Goal: Task Accomplishment & Management: Manage account settings

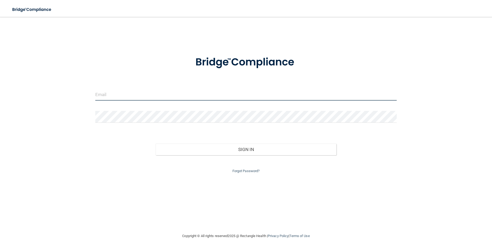
click at [237, 95] on input "email" at bounding box center [246, 95] width 302 height 12
type input "[EMAIL_ADDRESS][DOMAIN_NAME]"
click at [247, 172] on link "Forgot Password?" at bounding box center [246, 171] width 27 height 4
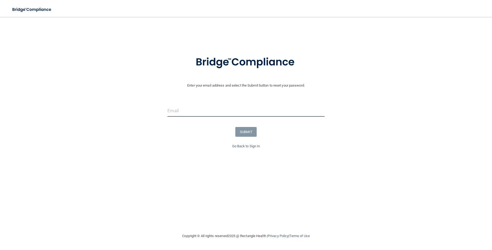
click at [217, 115] on input "email" at bounding box center [246, 111] width 157 height 12
type input "J"
type input "[EMAIL_ADDRESS][DOMAIN_NAME]"
click at [245, 133] on button "SUBMIT" at bounding box center [246, 132] width 21 height 10
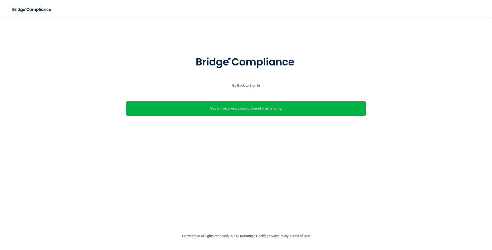
click at [249, 111] on p "You will receive a password reset email shortly." at bounding box center [246, 108] width 232 height 6
